Goal: Find specific page/section: Find specific page/section

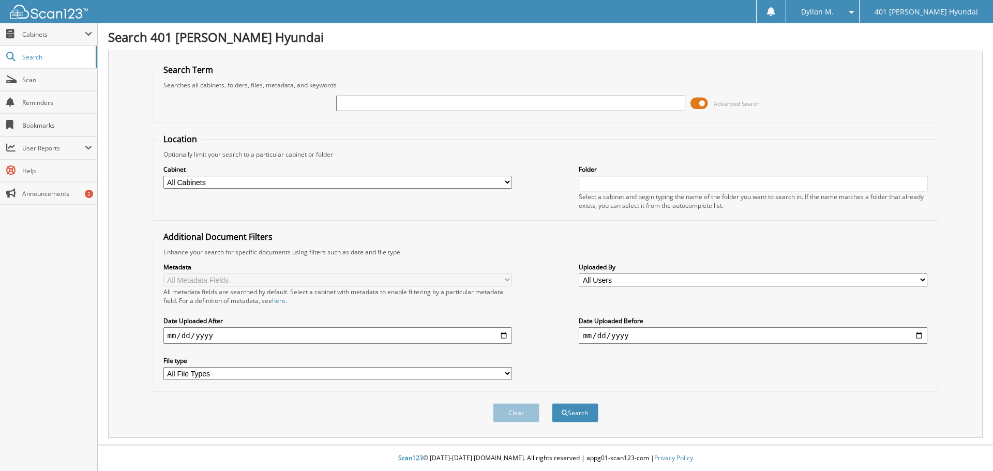
click at [383, 104] on input "text" at bounding box center [510, 104] width 348 height 16
type input "[PERSON_NAME]"
click at [552, 403] on button "Search" at bounding box center [575, 412] width 47 height 19
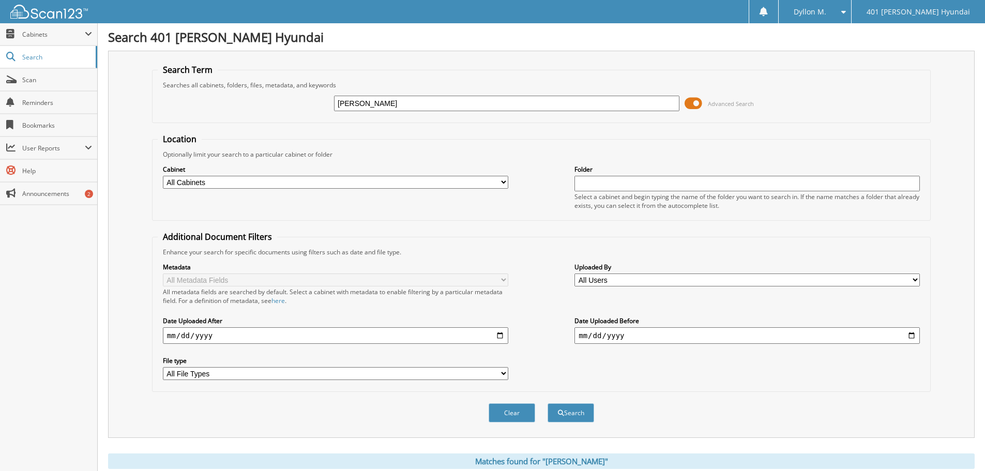
click at [246, 105] on div "vrieling Advanced Search" at bounding box center [541, 103] width 767 height 28
paste input "KM8R3DHE5NU421939"
type input "KM8R3DHE5NU421939"
click at [547, 403] on button "Search" at bounding box center [570, 412] width 47 height 19
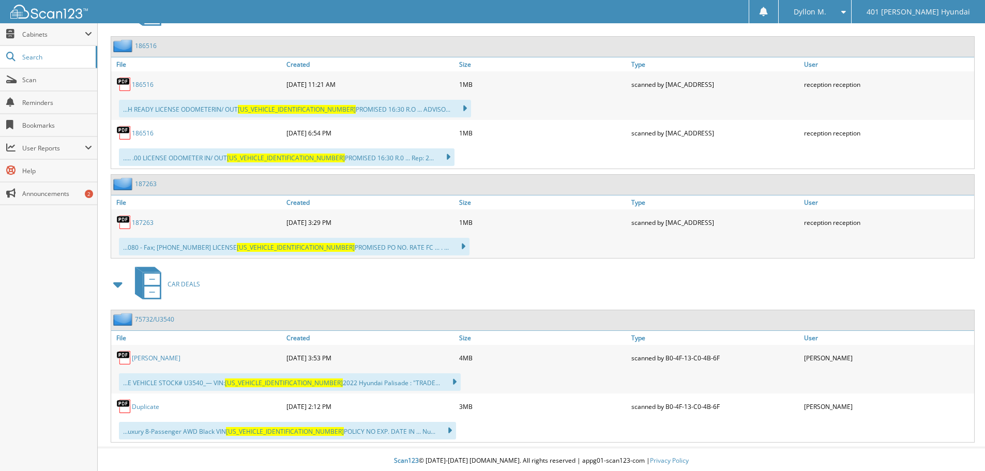
scroll to position [492, 0]
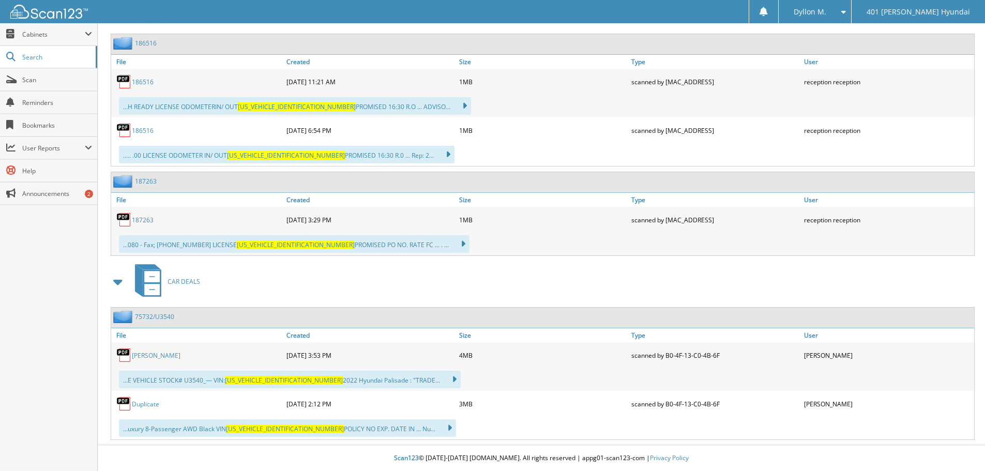
click at [163, 350] on div "[PERSON_NAME]" at bounding box center [197, 355] width 173 height 21
click at [161, 353] on link "[PERSON_NAME]" at bounding box center [156, 355] width 49 height 9
